Goal: Find specific page/section: Find specific page/section

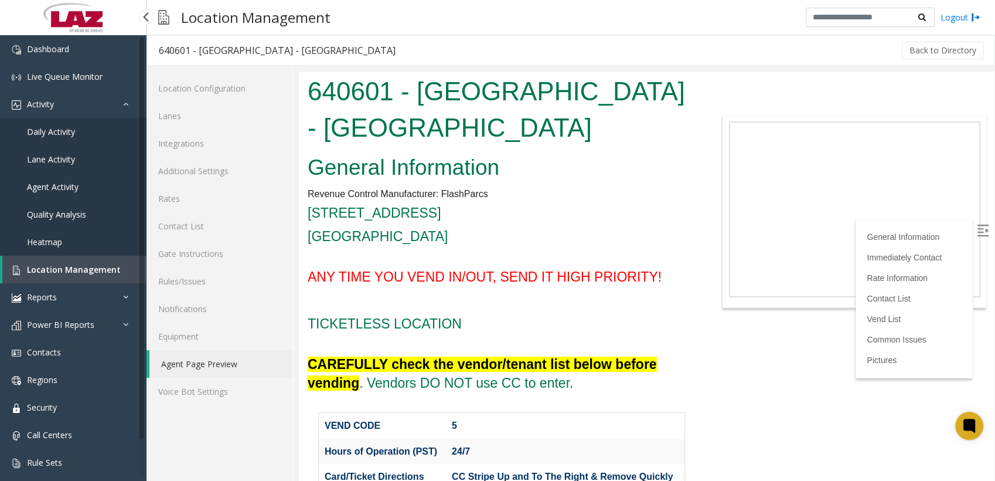
scroll to position [1208, 0]
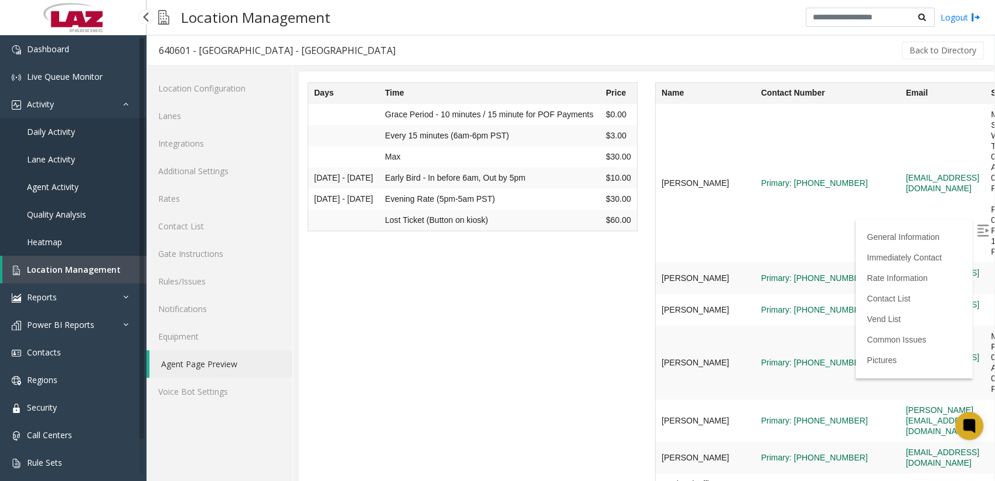
click at [59, 274] on span "Location Management" at bounding box center [74, 269] width 94 height 11
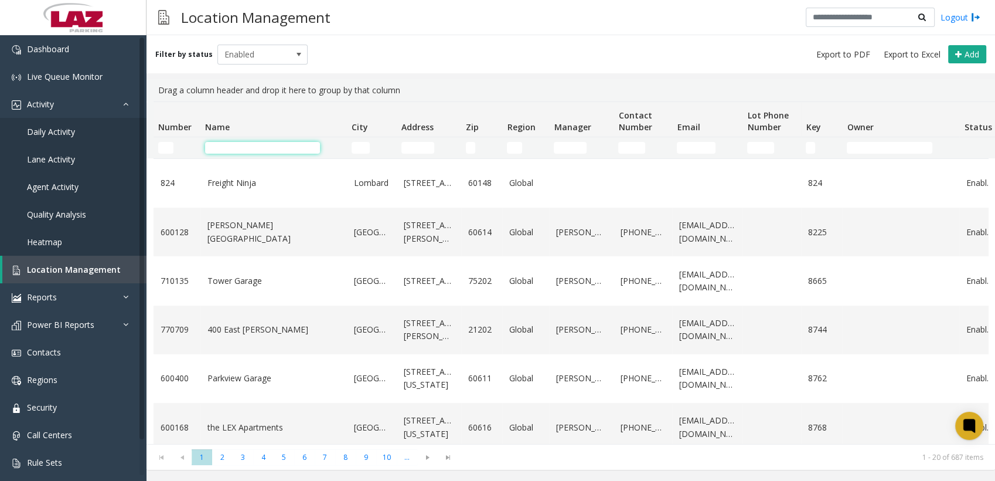
click at [257, 148] on input "Name Filter" at bounding box center [262, 148] width 115 height 12
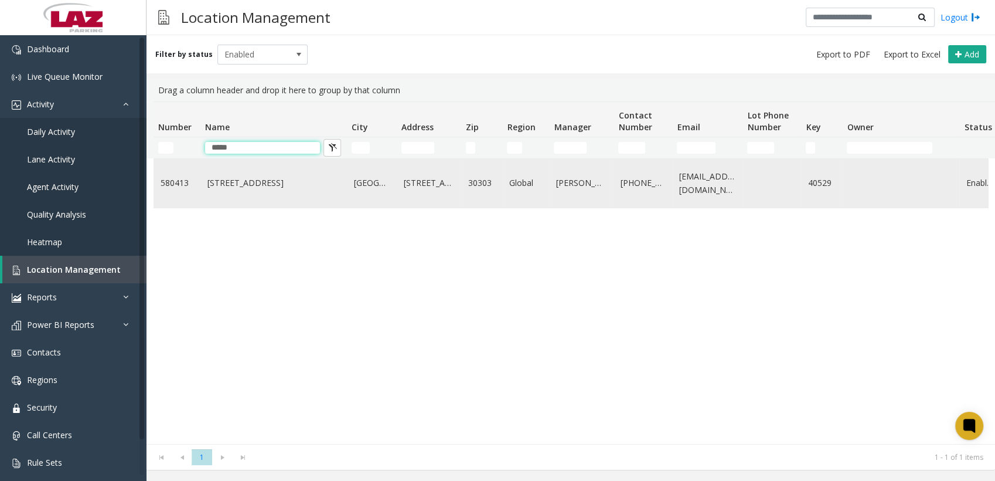
type input "*****"
click at [202, 186] on td "[STREET_ADDRESS]" at bounding box center [273, 183] width 146 height 49
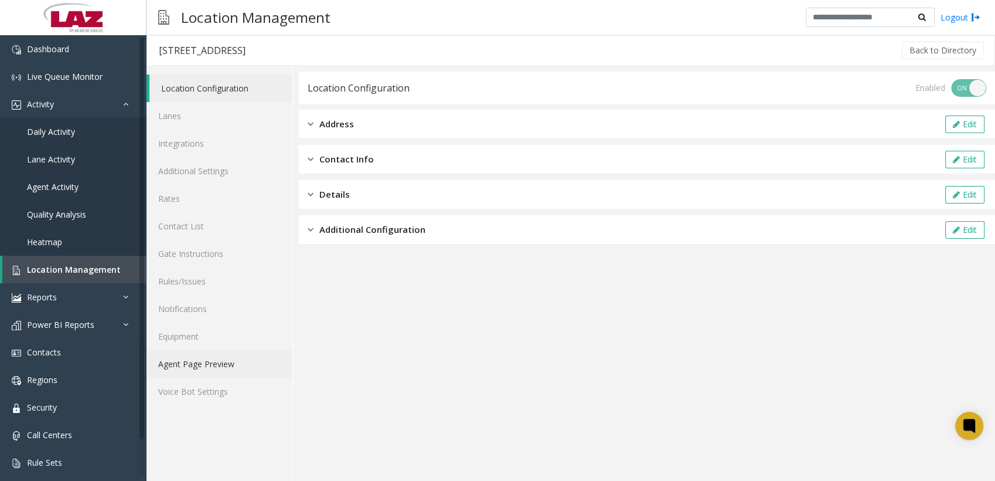
click at [192, 356] on link "Agent Page Preview" at bounding box center [219, 364] width 146 height 28
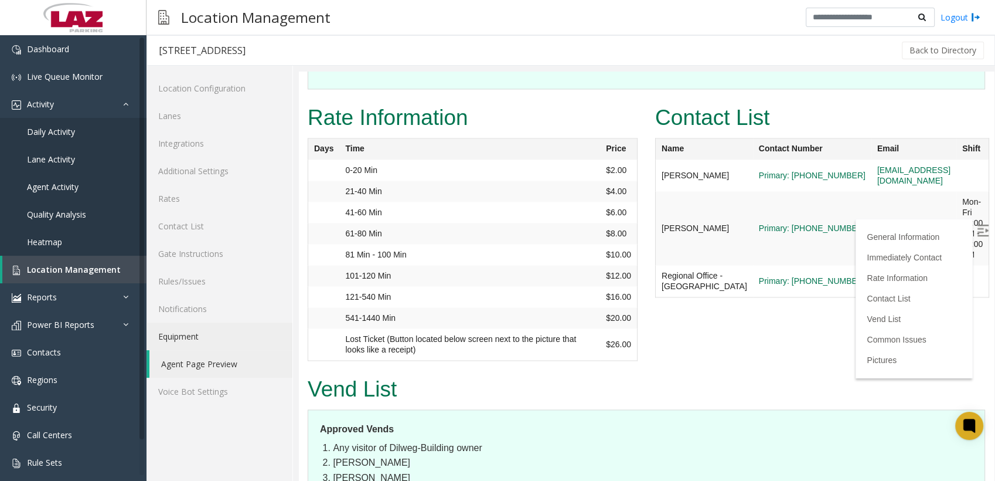
scroll to position [1876, 0]
click at [74, 268] on span "Location Management" at bounding box center [74, 269] width 94 height 11
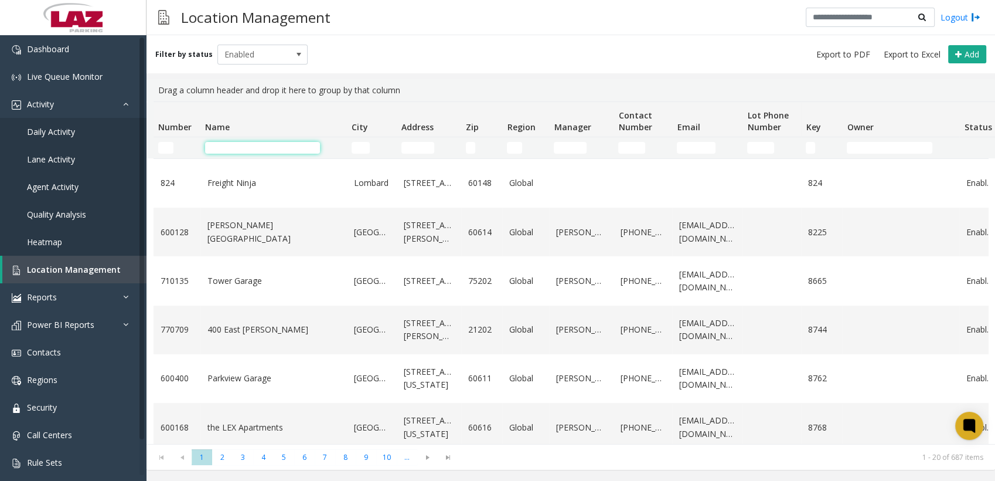
click at [270, 143] on input "Name Filter" at bounding box center [262, 148] width 115 height 12
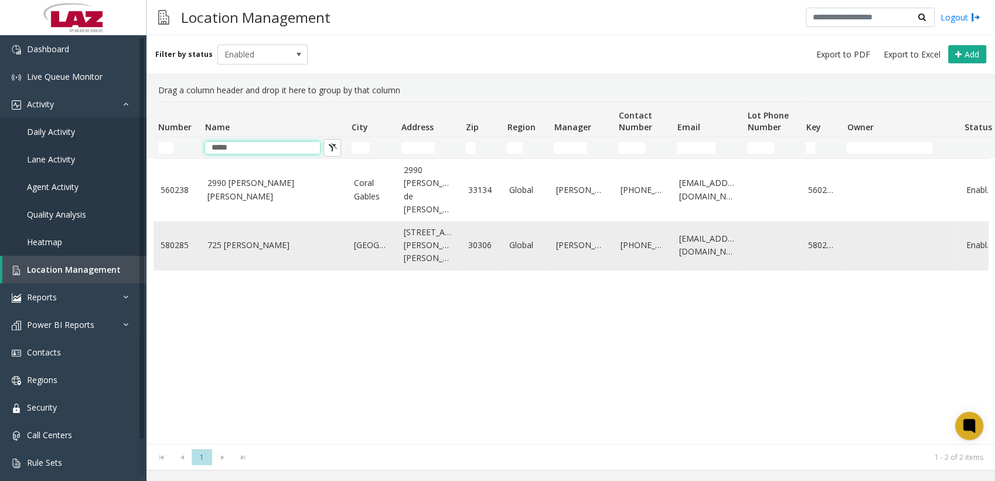
type input "*****"
click at [252, 238] on link "725 [PERSON_NAME]" at bounding box center [273, 244] width 132 height 13
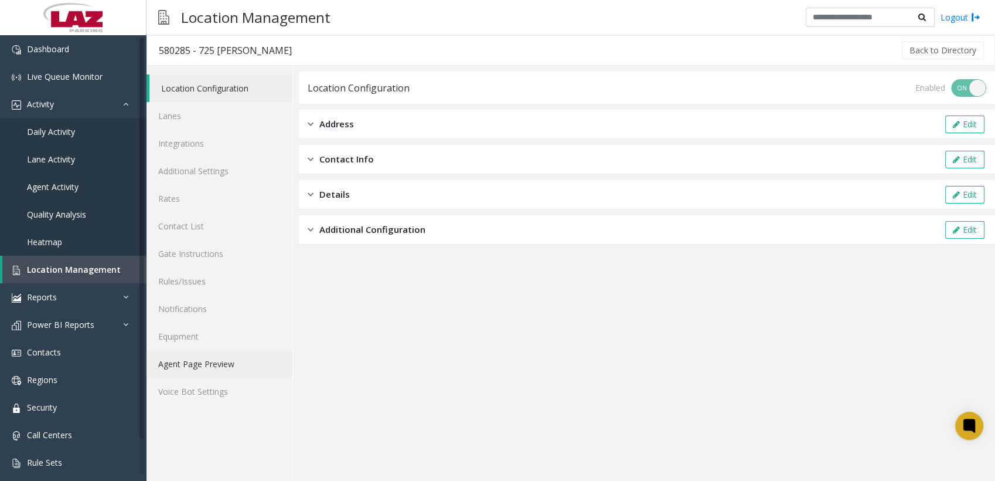
click at [196, 364] on link "Agent Page Preview" at bounding box center [219, 364] width 146 height 28
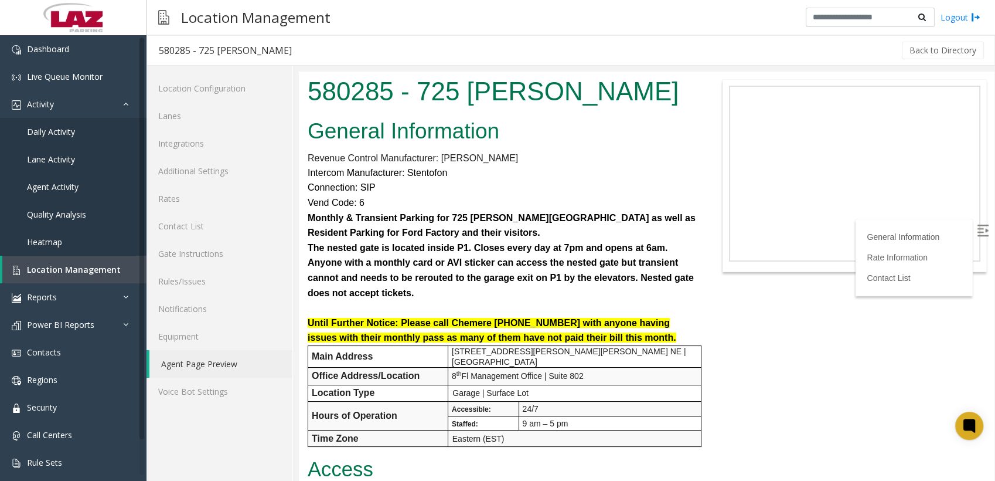
click at [689, 296] on p "The nested gate is located inside P1. Closes every day at 7pm and opens at 6am.…" at bounding box center [502, 270] width 388 height 60
